Goal: Transaction & Acquisition: Book appointment/travel/reservation

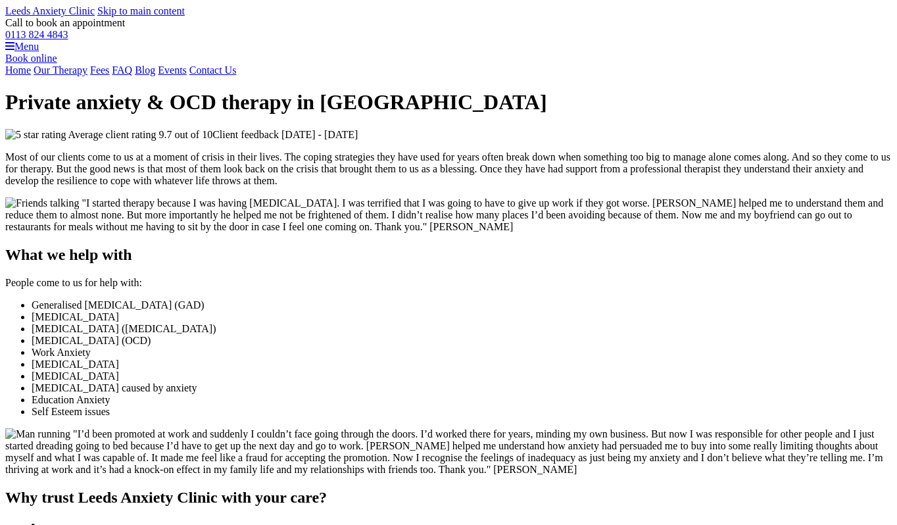
click at [87, 76] on link "Our Therapy" at bounding box center [61, 69] width 54 height 11
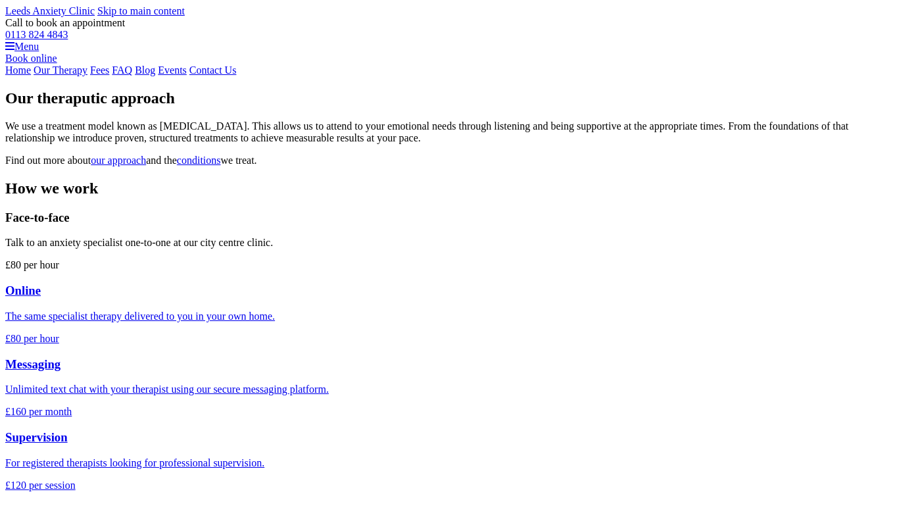
click at [237, 76] on link "Contact Us" at bounding box center [212, 69] width 47 height 11
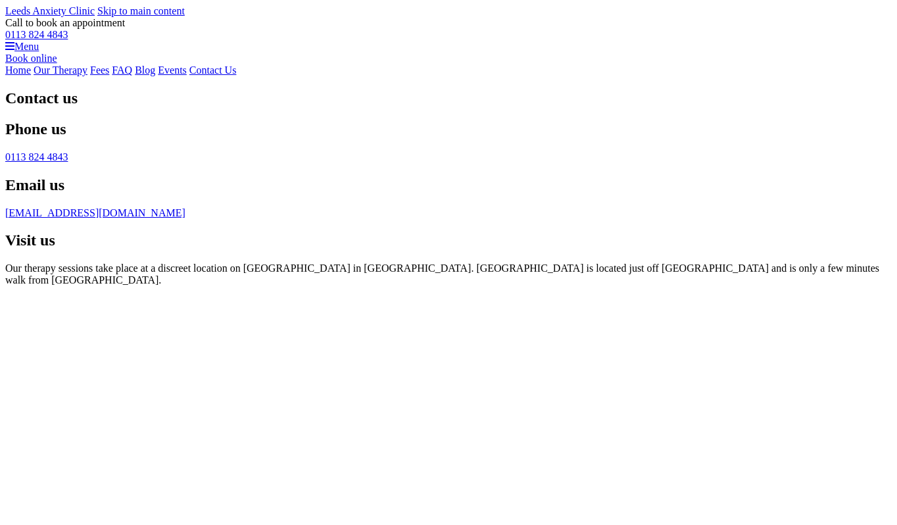
click at [387, 76] on div "Home Our Therapy Fees FAQ Blog Events Contact Us" at bounding box center [448, 70] width 887 height 12
click at [155, 76] on link "Blog" at bounding box center [145, 69] width 20 height 11
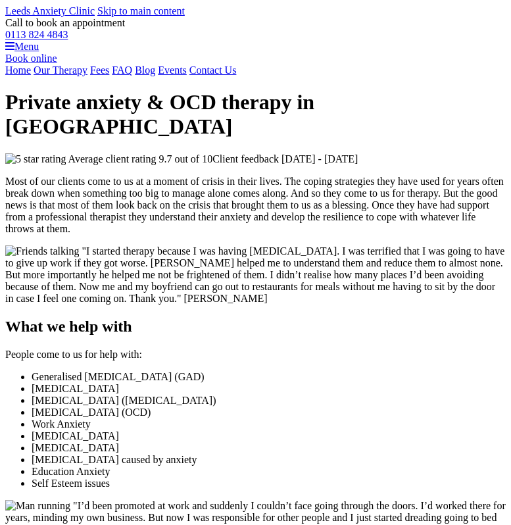
click at [57, 64] on link "Book online" at bounding box center [31, 58] width 52 height 11
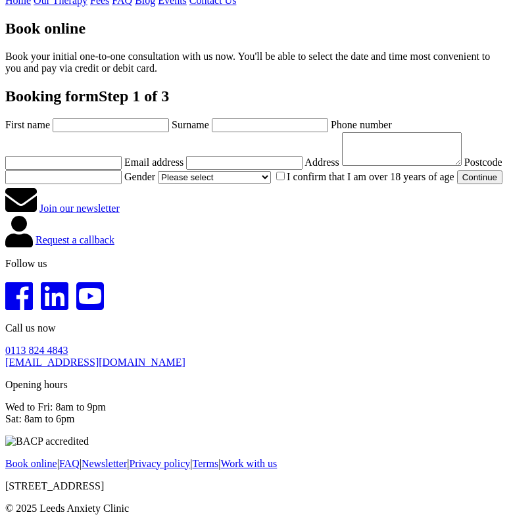
scroll to position [176, 0]
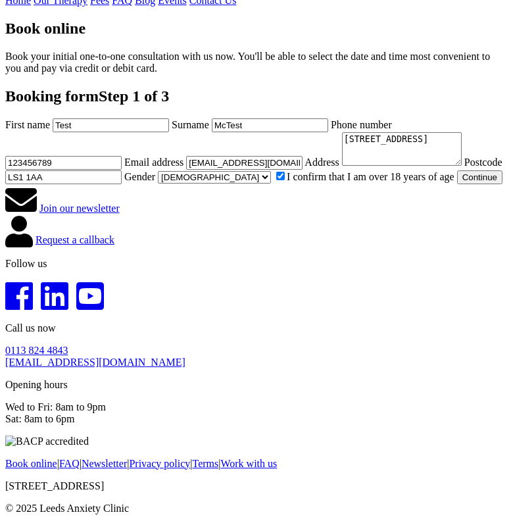
scroll to position [395, 0]
click at [457, 184] on button "Continue" at bounding box center [479, 177] width 45 height 14
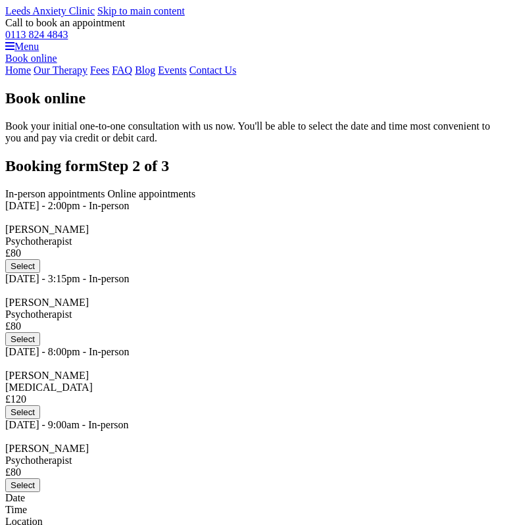
click at [57, 64] on link "Book online" at bounding box center [31, 58] width 52 height 11
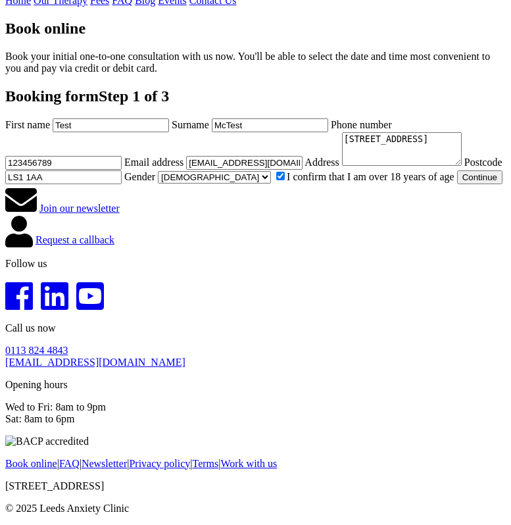
scroll to position [582, 0]
click at [457, 184] on button "Continue" at bounding box center [479, 177] width 45 height 14
